Goal: Use online tool/utility: Use online tool/utility

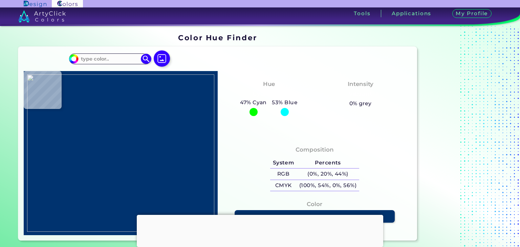
type input "#000000"
type input "#d7c7bb"
type input "#D7C7BB"
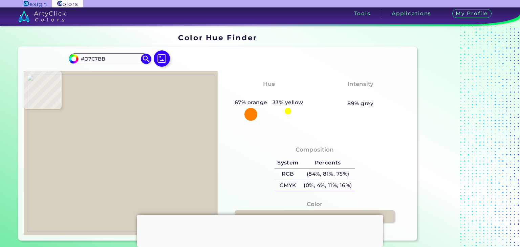
type input "#d7cfbf"
type input "#D7CFBF"
type input "#1a1207"
type input "#1A1207"
type input "#958e83"
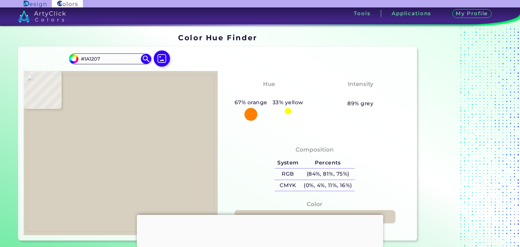
type input "#958E83"
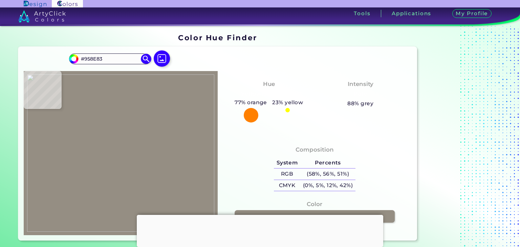
type input "#514d44"
type input "#514D44"
type input "#847b74"
type input "#847B74"
type input "#21170d"
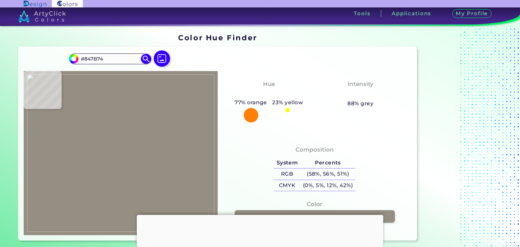
type input "#21170D"
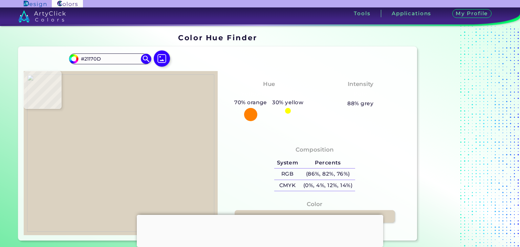
type input "#dbd2c1"
type input "#DBD2C1"
type input "#e0d0c0"
type input "#E0D0C0"
type input "#d9c9b9"
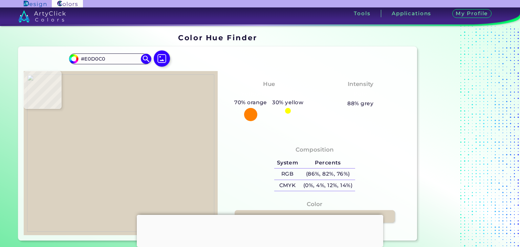
type input "#D9C9B9"
type input "#decebe"
type input "#DECEBE"
type input "#f7f3eb"
type input "#F7F3EB"
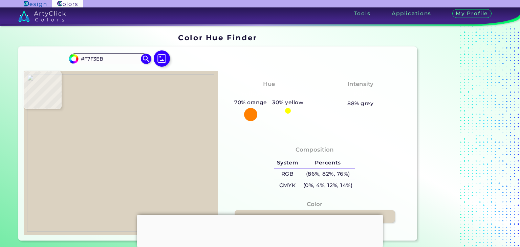
type input "#f5efe4"
type input "#F5EFE4"
type input "#edddce"
type input "#EDDDCE"
type input "#eadac8"
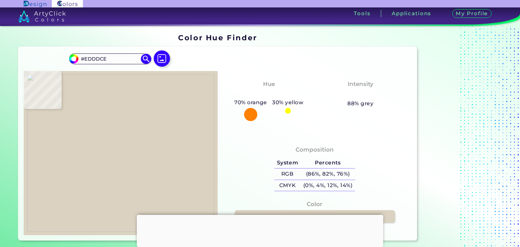
type input "#EADAC8"
type input "#e9dac5"
type input "#E9DAC5"
type input "#e2d3bc"
type input "#E2D3BC"
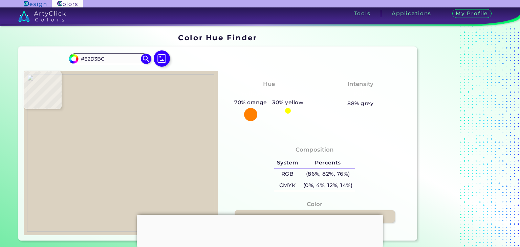
type input "#e1ccb8"
type input "#E1CCB8"
type input "#dec9b6"
type input "#DEC9B6"
type input "#dbc7b0"
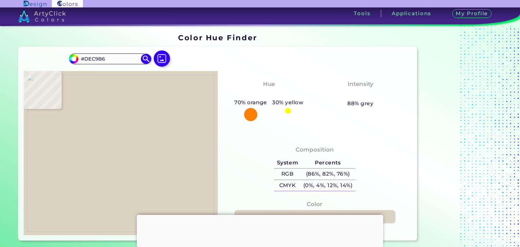
type input "#DBC7B0"
type input "#d3bfa6"
type input "#D3BFA6"
type input "#b1936b"
type input "#B1936B"
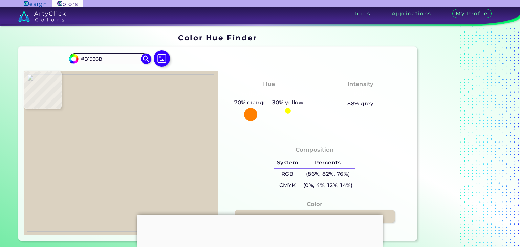
type input "#9d7753"
type input "#9D7753"
type input "#8a6440"
type input "#8A6440"
type input "#a98561"
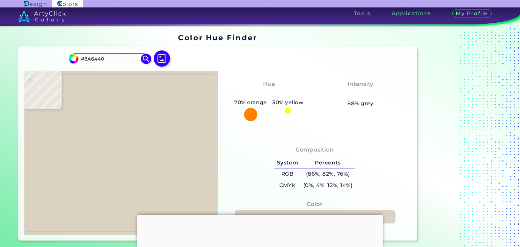
type input "#A98561"
type input "#efe9db"
type input "#EFE9DB"
type input "#d9cfc3"
type input "#D9CFC3"
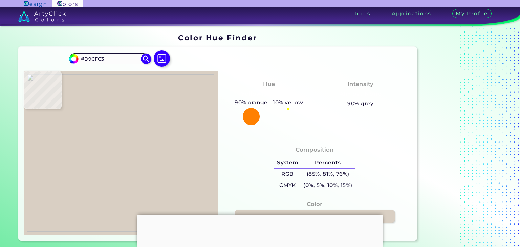
type input "#ddd3c9"
type input "#DDD3C9"
type input "#000000"
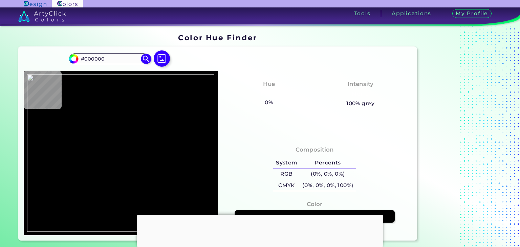
type input "#ddd2cc"
type input "#DDD2CC"
type input "#e2d8cc"
type input "#E2D8CC"
type input "#eee8da"
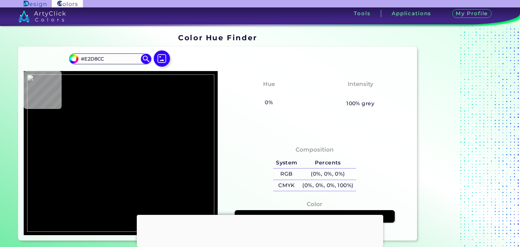
type input "#EEE8DA"
type input "#fceed8"
type input "#FCEED8"
type input "#af8965"
type input "#AF8965"
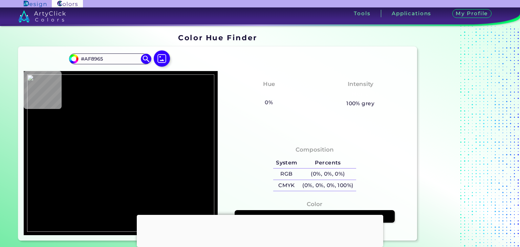
type input "#ba9470"
type input "#BA9470"
type input "#906a46"
type input "#906A46"
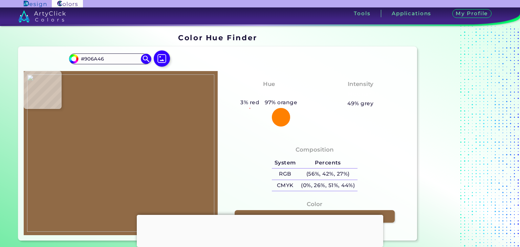
type input "#8b6541"
type input "#8B6541"
type input "#a27c58"
type input "#A27C58"
type input "#ad8763"
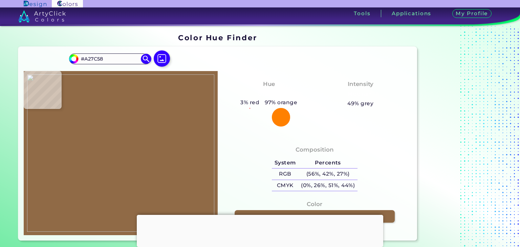
type input "#AD8763"
type input "#8f6b49"
type input "#8F6B49"
type input "#674321"
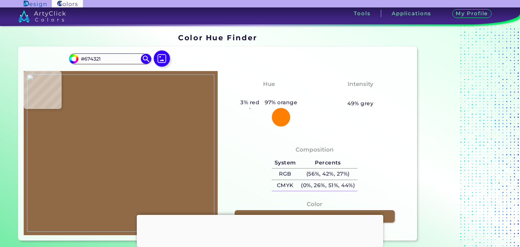
type input "#a5815f"
type input "#A5815F"
type input "#a88462"
type input "#A88462"
type input "#b38f6d"
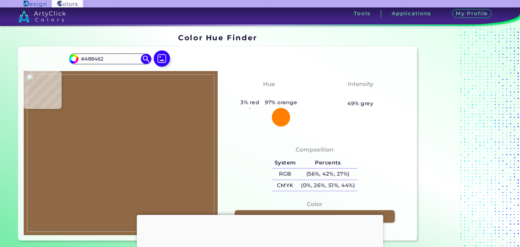
type input "#B38F6D"
type input "#ac8866"
type input "#AC8866"
type input "#94704e"
type input "#94704E"
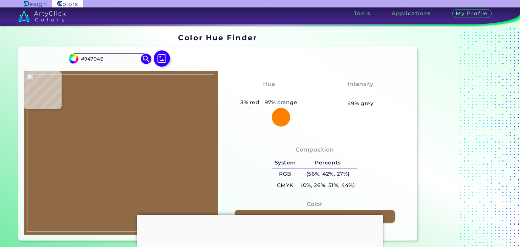
type input "#ae8a68"
type input "#AE8A68"
type input "#b28e6c"
type input "#B28E6C"
type input "#805a36"
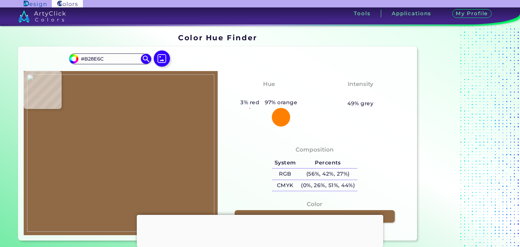
type input "#805A36"
type input "#b6906c"
type input "#B6906C"
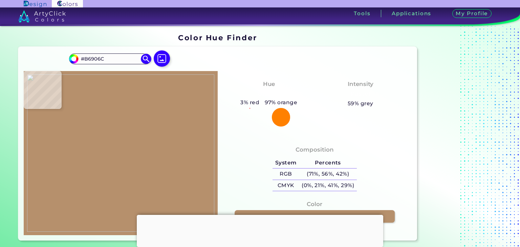
type input "#6d4723"
type input "#6D4723"
type input "#8b6541"
type input "#8B6541"
type input "#8d6743"
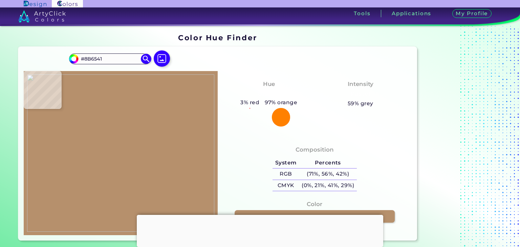
type input "#8D6743"
type input "#b48e6a"
type input "#B48E6A"
type input "#b38d69"
type input "#B38D69"
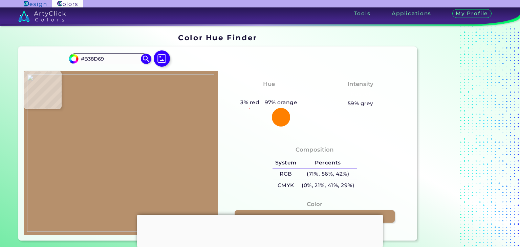
type input "#b7916d"
type input "#B7916D"
type input "#78522e"
type input "#78522E"
type input "#9e7854"
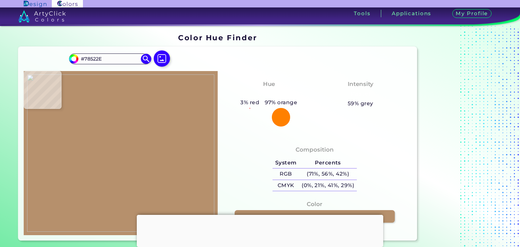
type input "#9E7854"
type input "#b38d69"
type input "#B38D69"
type input "#b18b67"
type input "#B18B67"
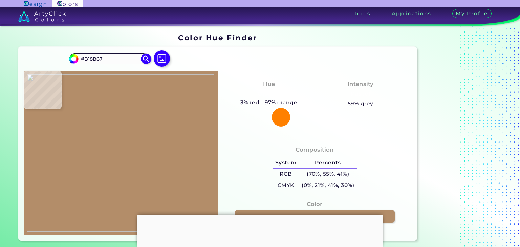
type input "#b1936b"
type input "#B1936B"
type input "#866a46"
type input "#866A46"
type input "#846944"
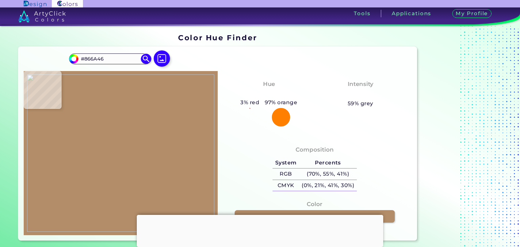
type input "#846944"
type input "#c1a888"
type input "#C1A888"
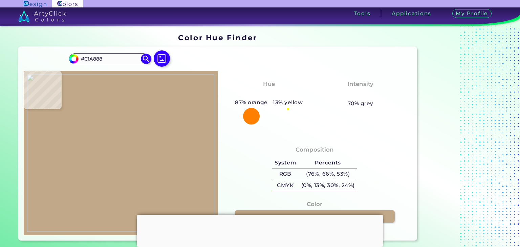
type input "#cdba9c"
type input "#CDBA9C"
type input "#ccbba0"
type input "#CCBBA0"
type input "#cfbea4"
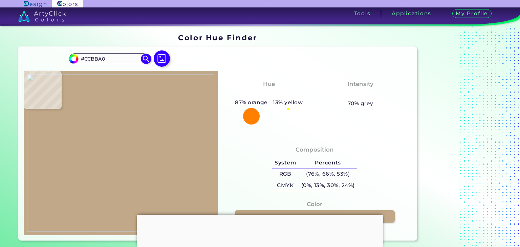
type input "#CFBEA4"
type input "#d4c0a8"
type input "#D4C0A8"
type input "#d7c3aa"
type input "#D7C3AA"
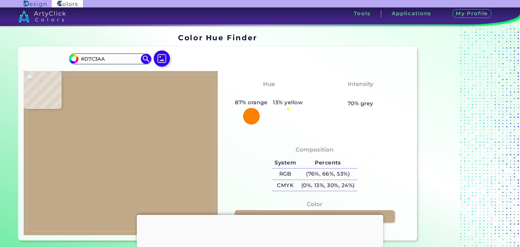
type input "#d8c4ab"
type input "#D8C4AB"
type input "#d9c5ad"
type input "#D9C5AD"
type input "#ddc9b1"
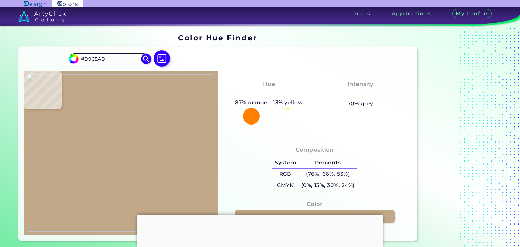
type input "#DDC9B1"
type input "#e0d0b9"
type input "#E0D0B9"
type input "#dfcfb8"
type input "#DFCFB8"
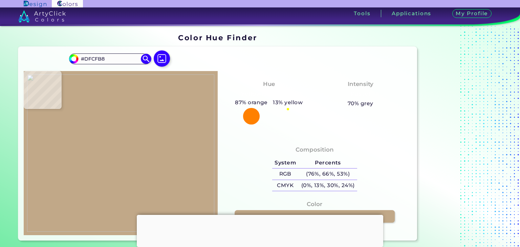
type input "#e0d1bb"
type input "#E0D1BB"
type input "#e1d2bf"
type input "#E1D2BF"
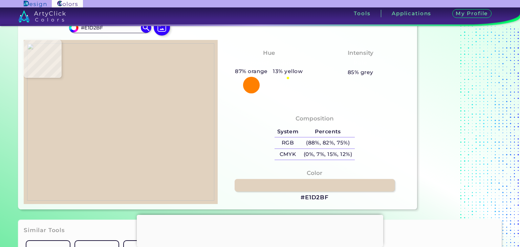
scroll to position [34, 0]
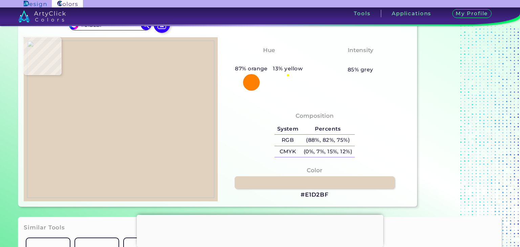
type input "#b2a18c"
type input "#B2A18C"
type input "#b5a492"
type input "#B5A492"
type input "#b4a391"
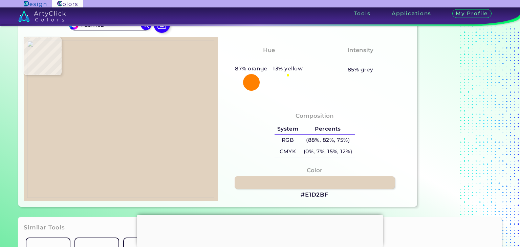
type input "#B4A391"
type input "#b5a492"
type input "#B5A492"
type input "#b5a392"
type input "#B5A392"
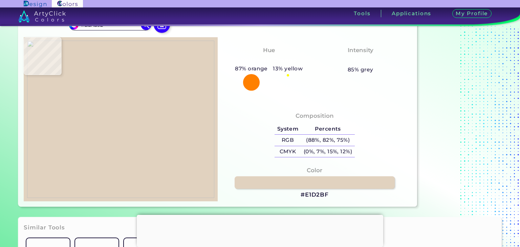
type input "#b5a393"
type input "#B5A393"
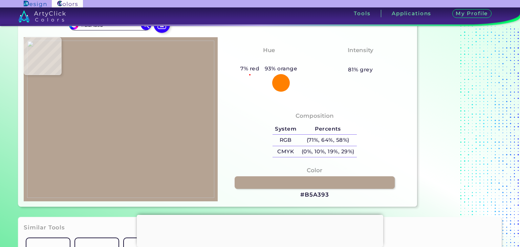
type input "#b6a194"
type input "#B6A194"
type input "#b7a194"
type input "#B7A194"
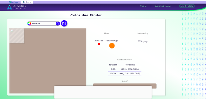
scroll to position [0, 0]
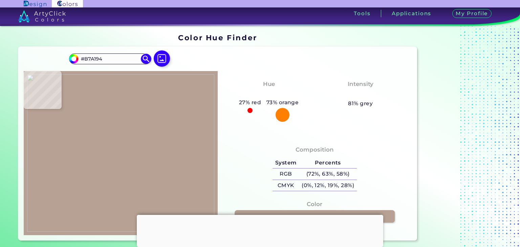
type input "#ede9dd"
type input "#EDE9DD"
type input "#ebe4d4"
type input "#EBE4D4"
type input "#ebdbcb"
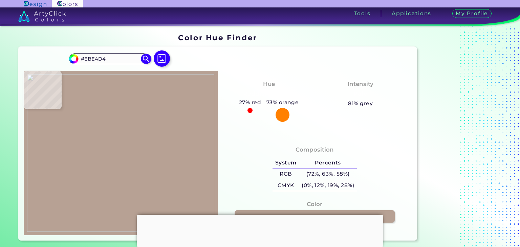
type input "#EBDBCB"
type input "#dcccb5"
type input "#DCCCB5"
type input "#d3bfa7"
type input "#D3BFA7"
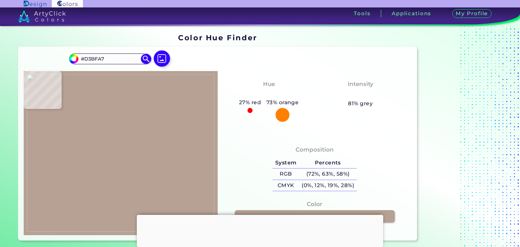
type input "#c6b29a"
type input "#C6B29A"
type input "#b8a48b"
type input "#B8A48B"
type input "#b7a392"
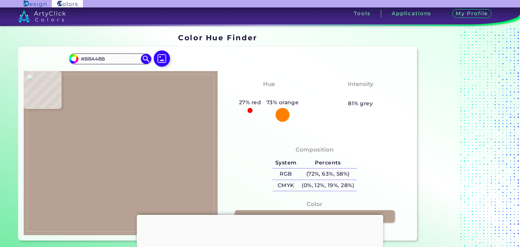
type input "#B7A392"
type input "#b5a08f"
type input "#B5A08F"
type input "#a17f64"
type input "#A17F64"
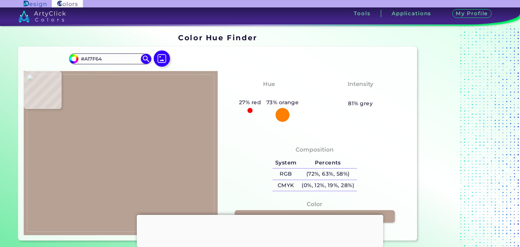
type input "#644229"
type input "#99775e"
type input "#99775E"
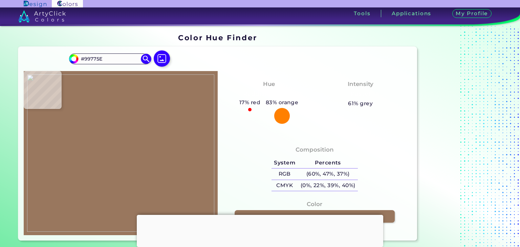
type input "#a17f63"
type input "#A17F63"
type input "#a38165"
type input "#A38165"
type input "#a17f63"
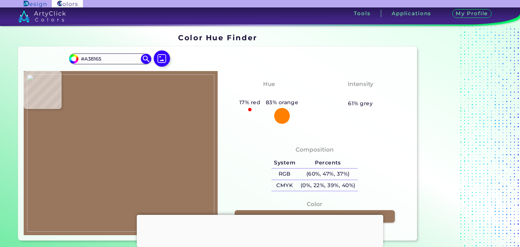
type input "#A17F63"
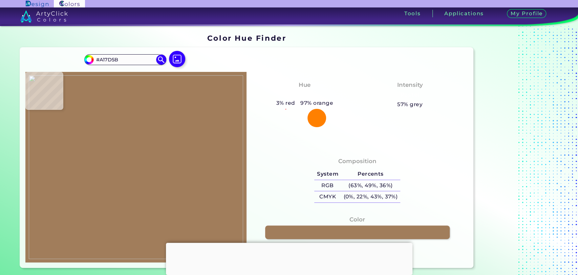
click at [193, 124] on img at bounding box center [136, 167] width 214 height 184
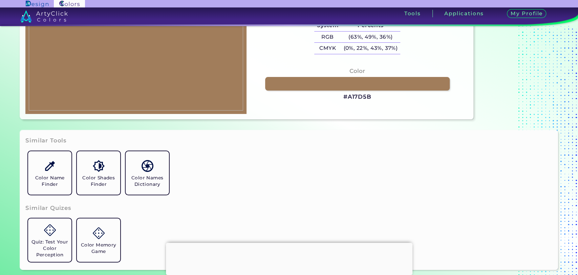
scroll to position [150, 0]
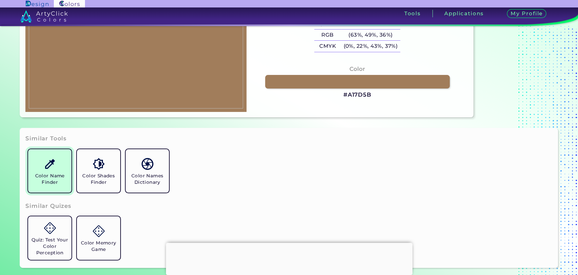
click at [49, 160] on img at bounding box center [50, 164] width 12 height 12
